Goal: Information Seeking & Learning: Understand process/instructions

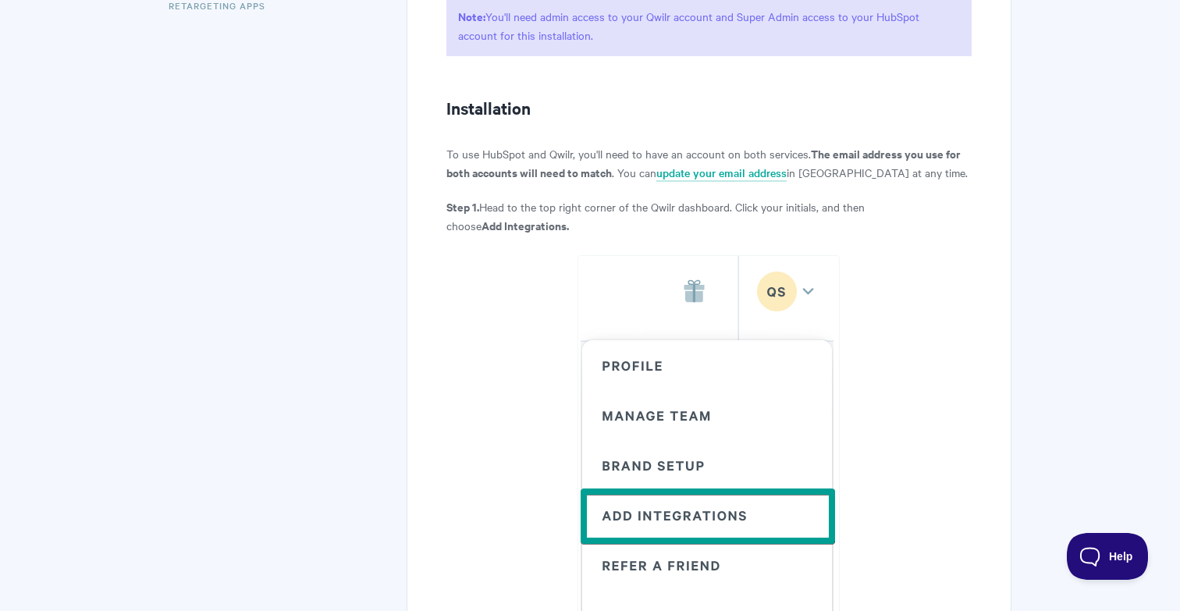
scroll to position [563, 0]
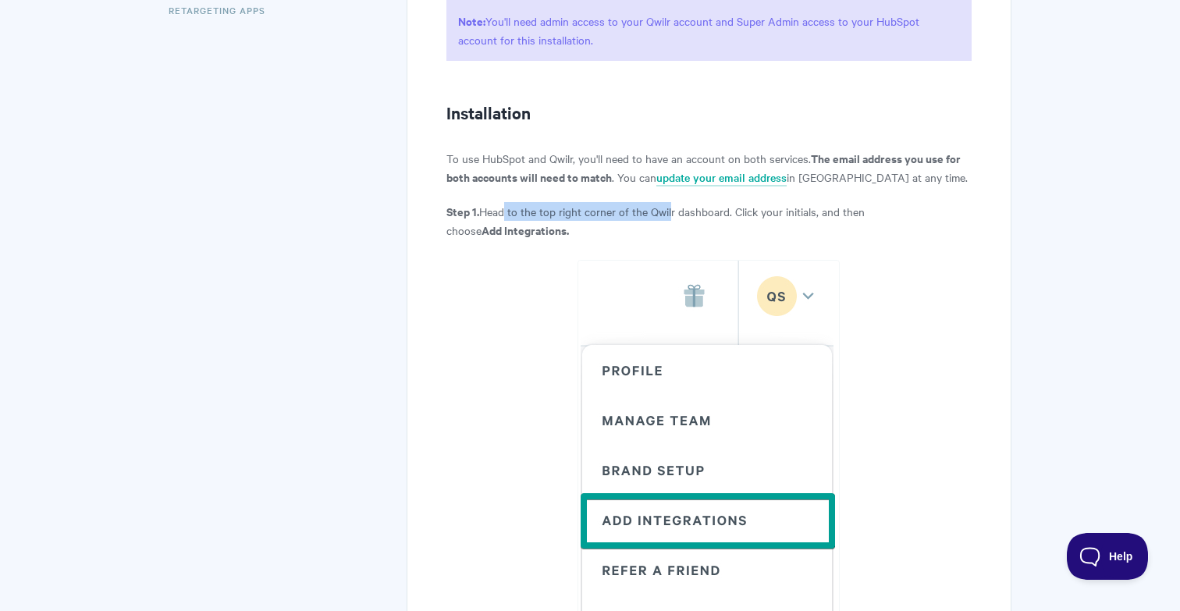
drag, startPoint x: 509, startPoint y: 209, endPoint x: 672, endPoint y: 211, distance: 163.1
click at [672, 211] on p "Step 1. Head to the top right corner of the Qwilr dashboard. Click your initial…" at bounding box center [708, 220] width 525 height 37
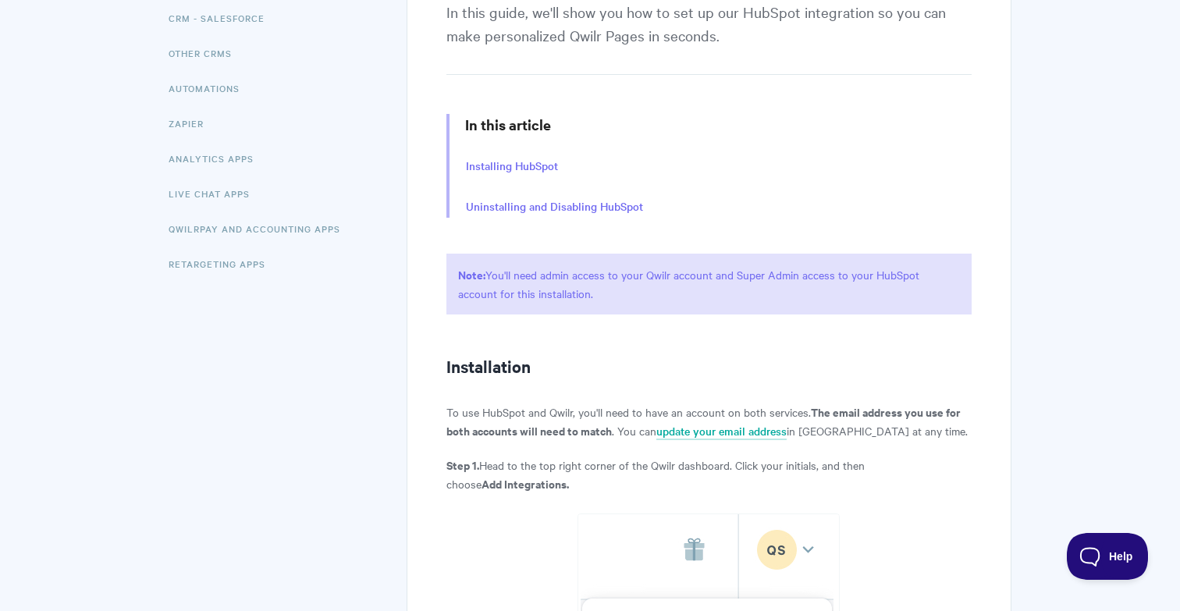
scroll to position [0, 0]
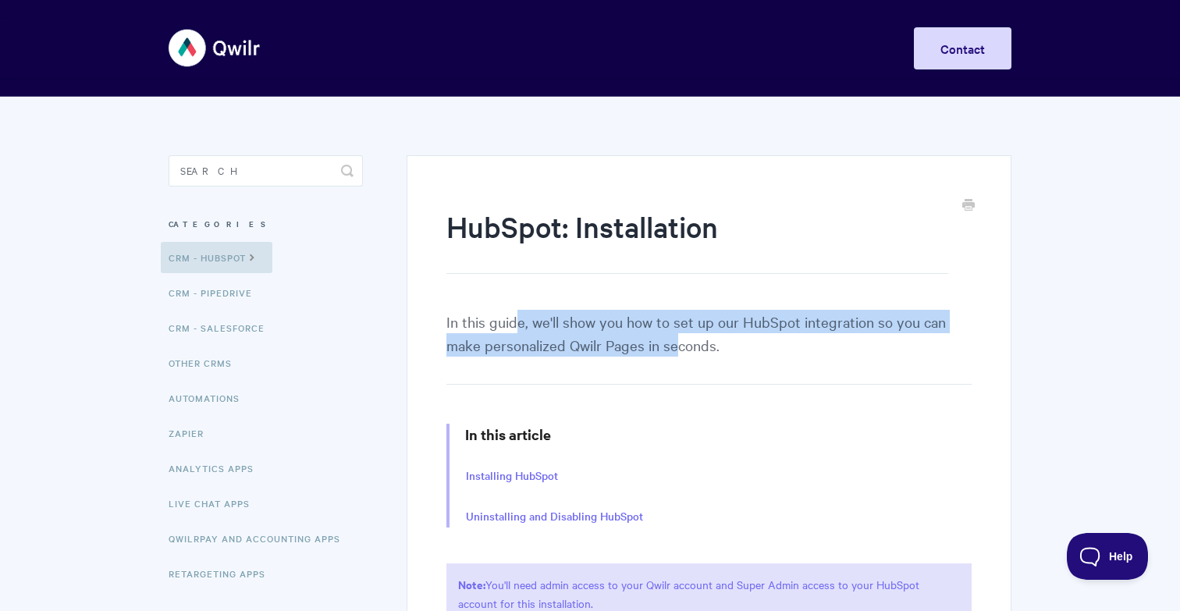
drag, startPoint x: 514, startPoint y: 325, endPoint x: 672, endPoint y: 340, distance: 159.1
click at [672, 340] on p "In this guide, we'll show you how to set up our HubSpot integration so you can …" at bounding box center [708, 347] width 525 height 75
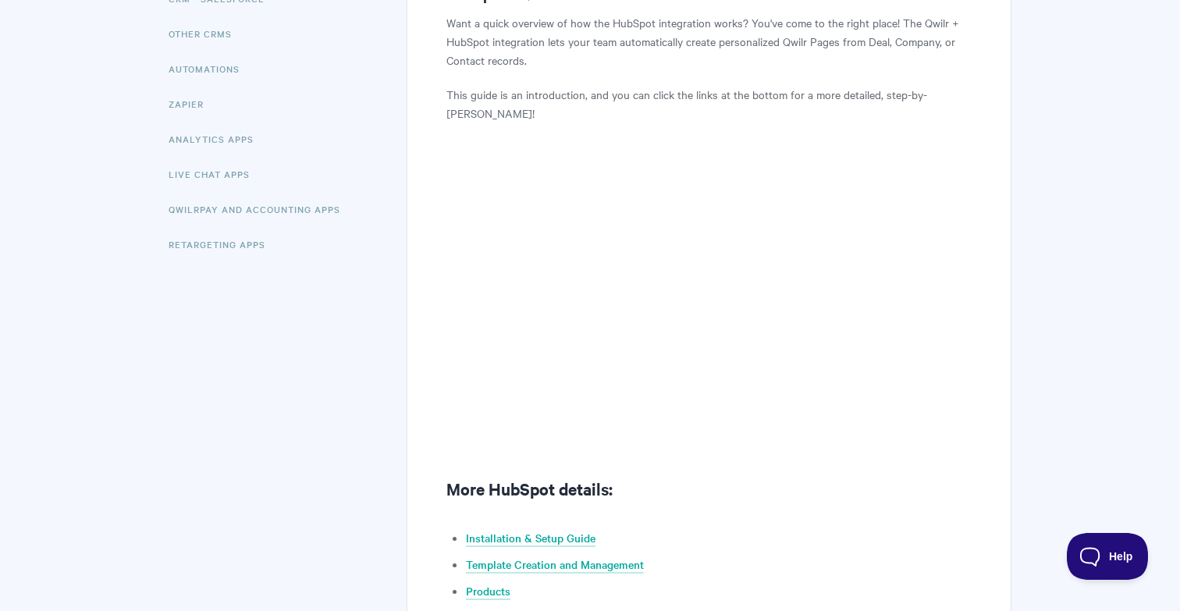
scroll to position [350, 0]
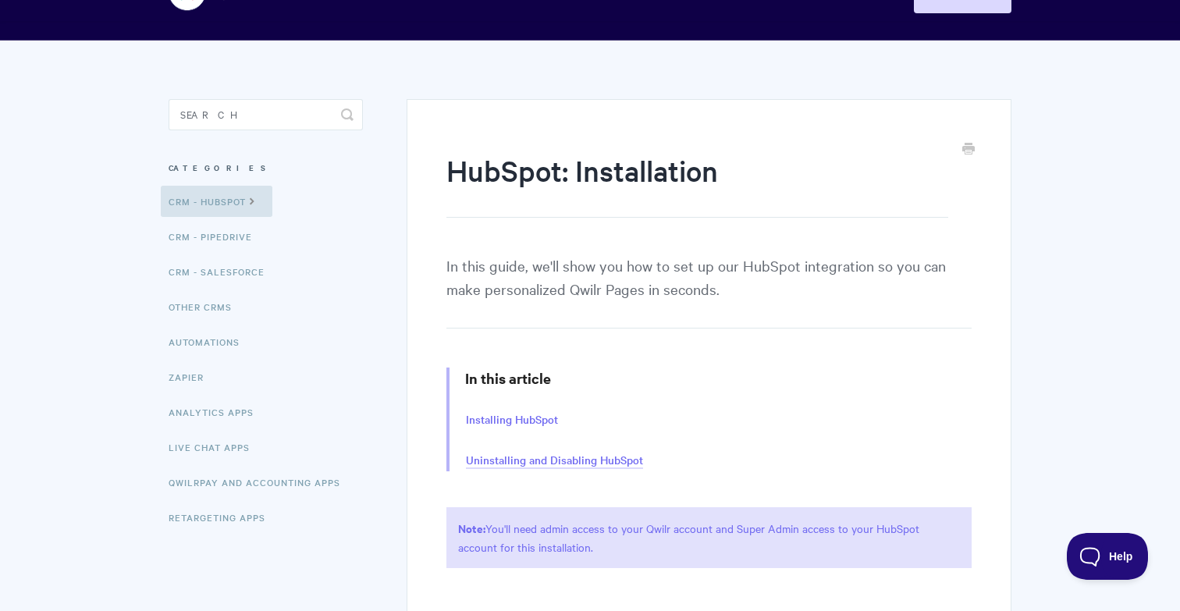
click at [545, 454] on link "Uninstalling and Disabling HubSpot" at bounding box center [554, 460] width 177 height 17
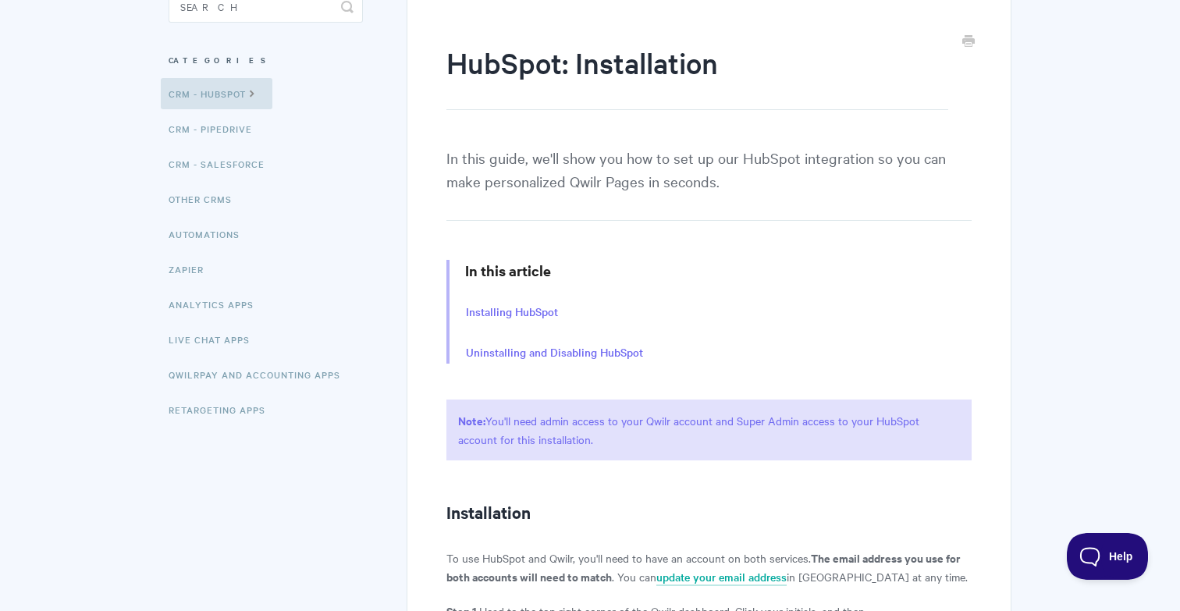
scroll to position [159, 0]
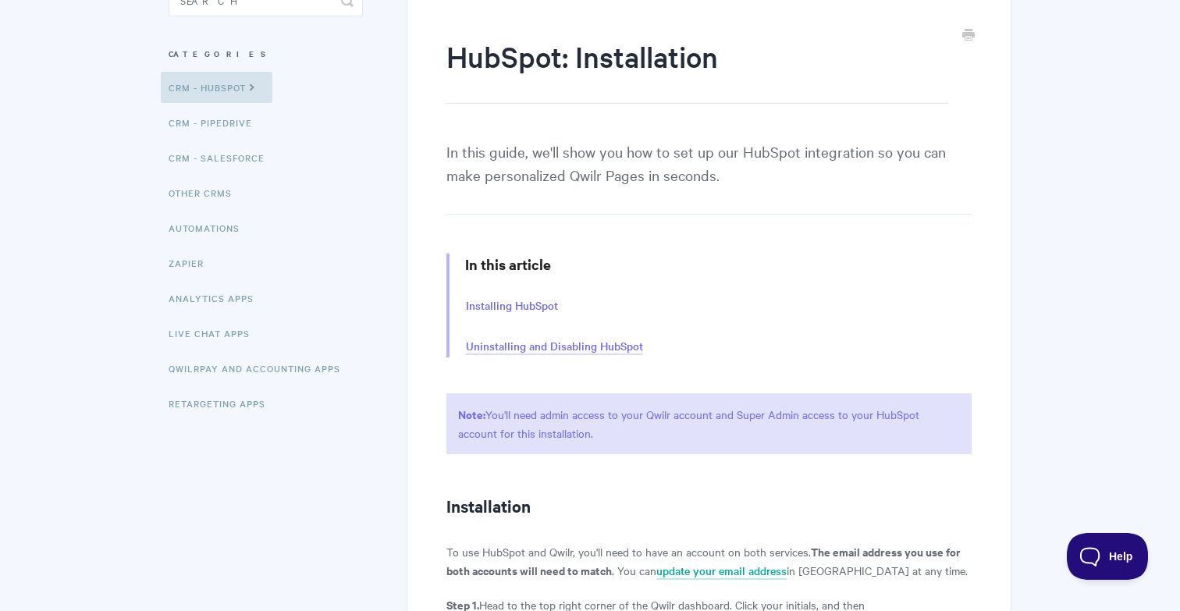
click at [579, 347] on link "Uninstalling and Disabling HubSpot" at bounding box center [554, 346] width 177 height 17
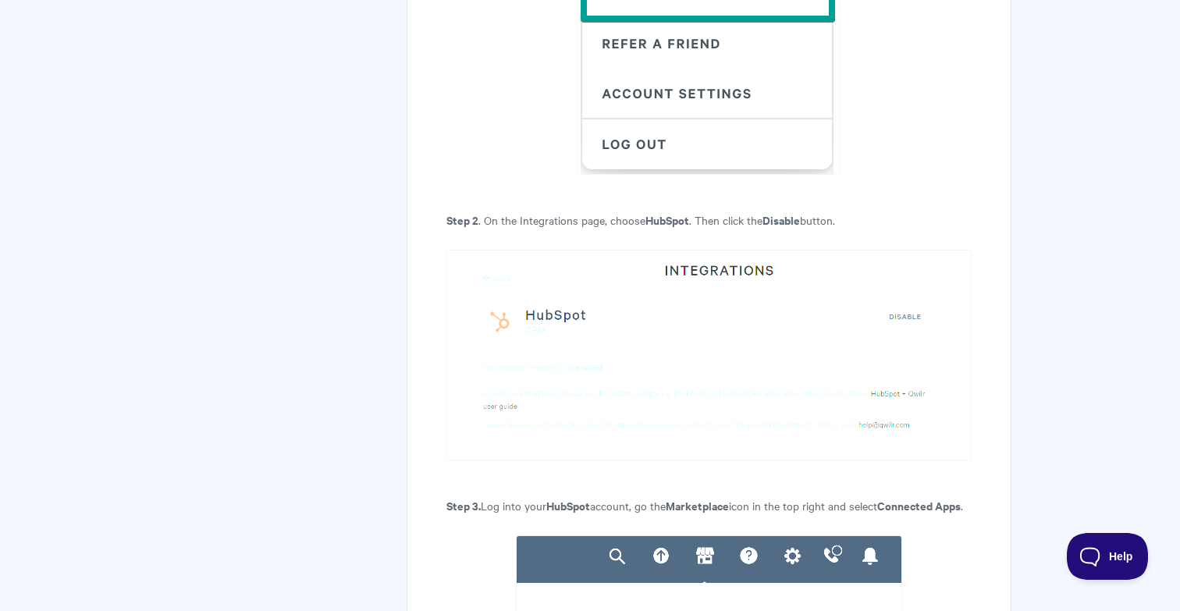
scroll to position [2922, 0]
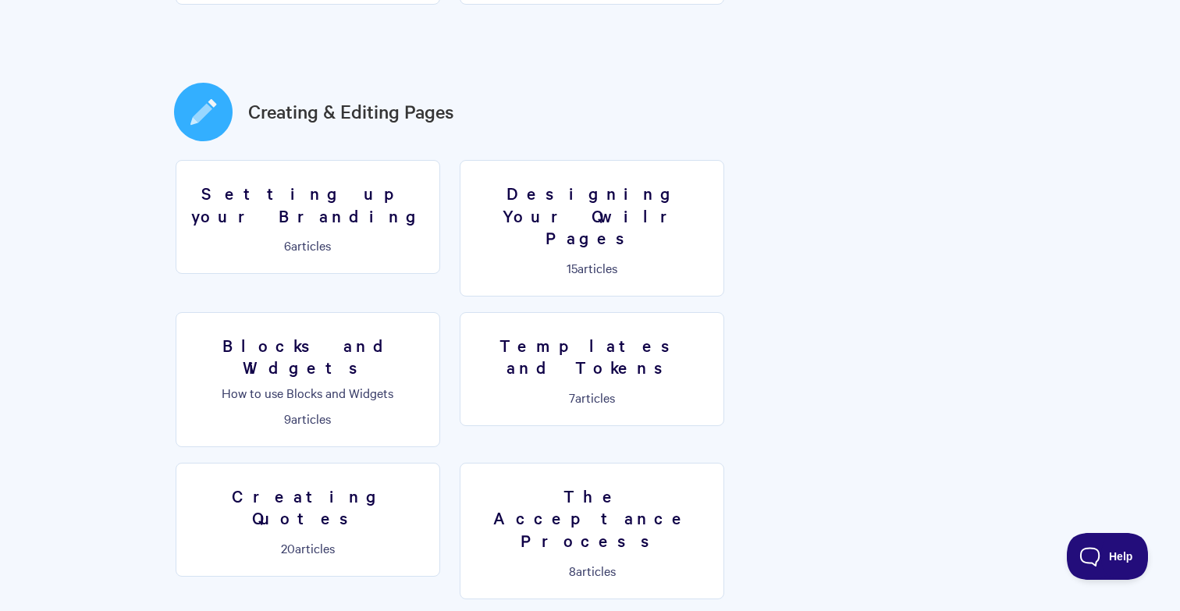
scroll to position [809, 0]
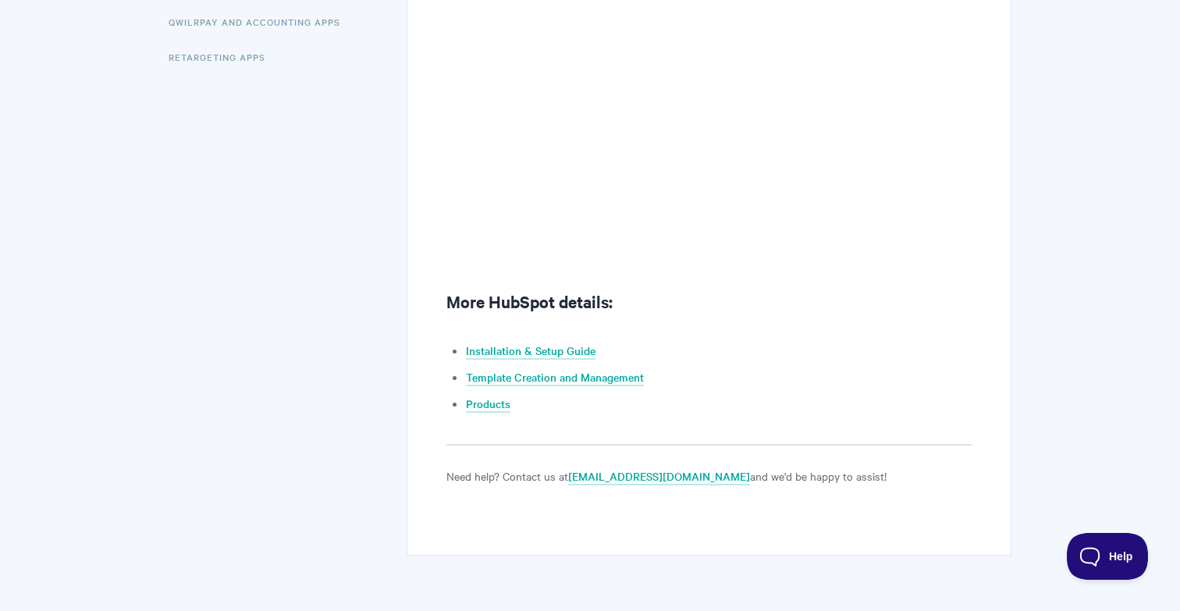
scroll to position [571, 0]
